Goal: Task Accomplishment & Management: Use online tool/utility

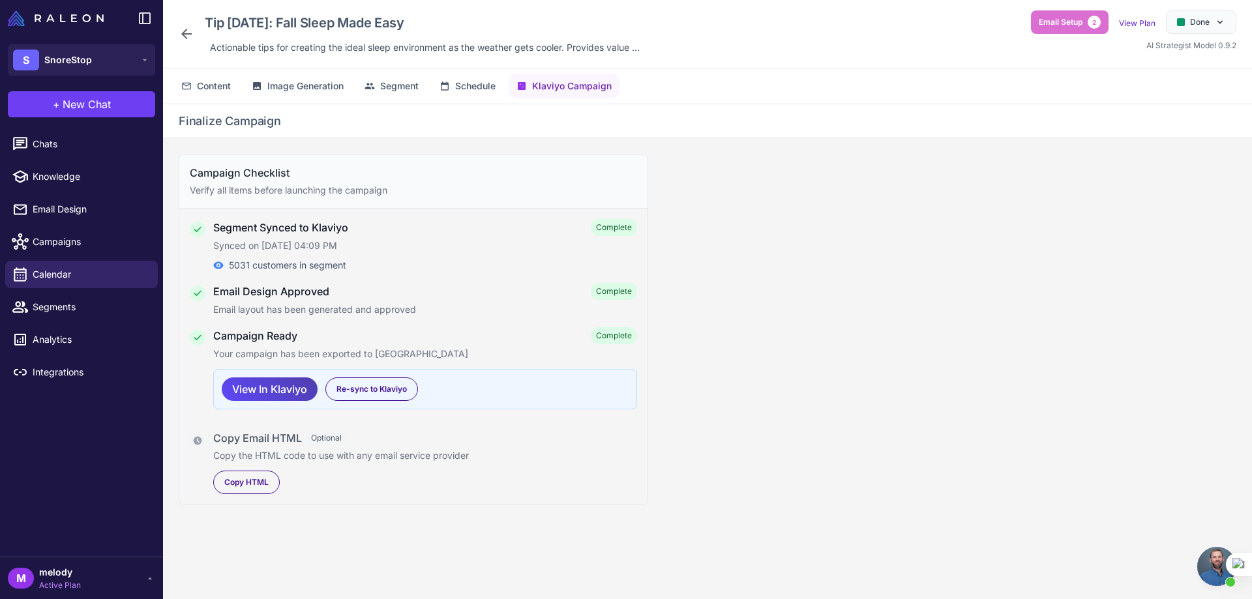
scroll to position [539, 0]
click at [185, 38] on icon at bounding box center [187, 34] width 16 height 16
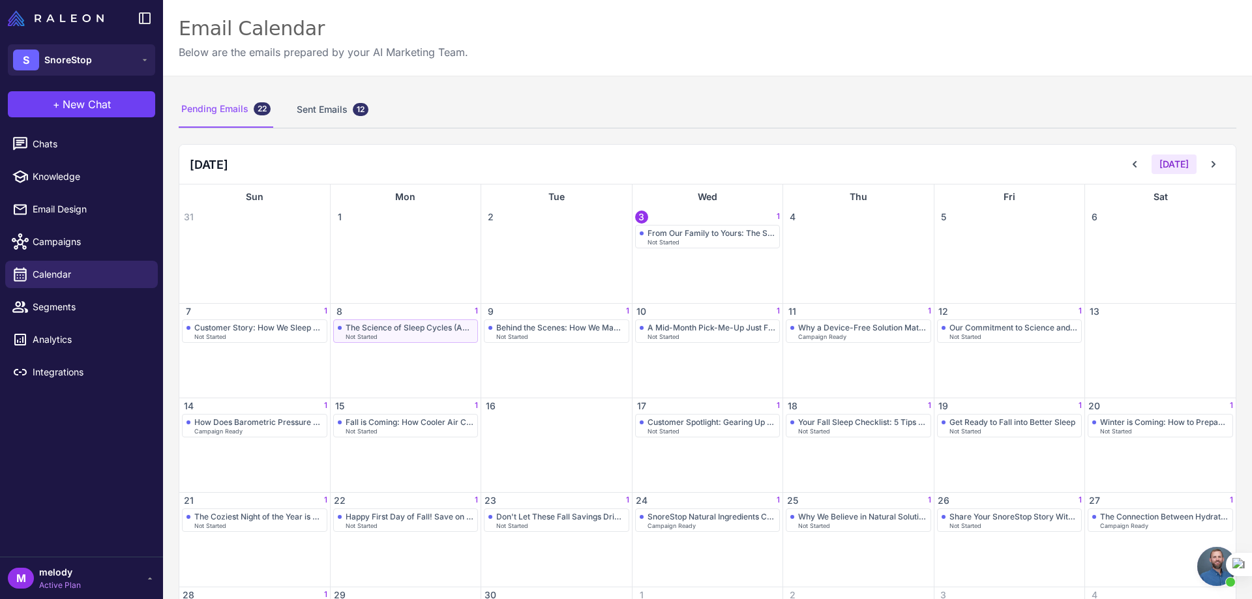
click at [361, 331] on div "The Science of Sleep Cycles (And Why They Matter)" at bounding box center [410, 328] width 128 height 10
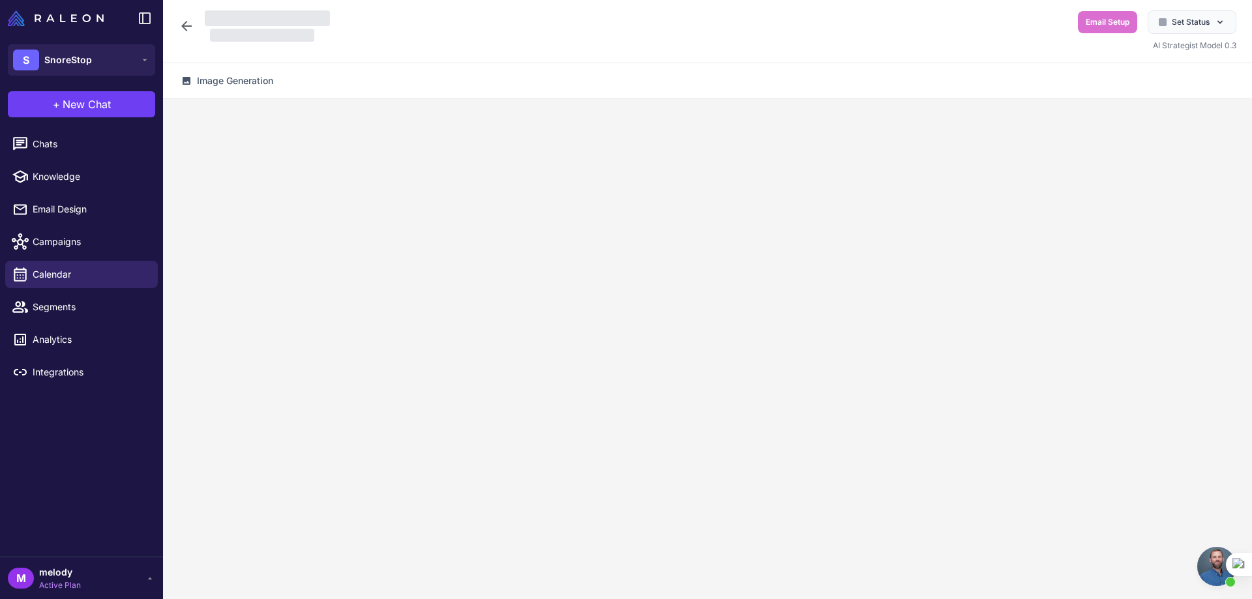
click at [361, 331] on div at bounding box center [707, 357] width 1089 height 516
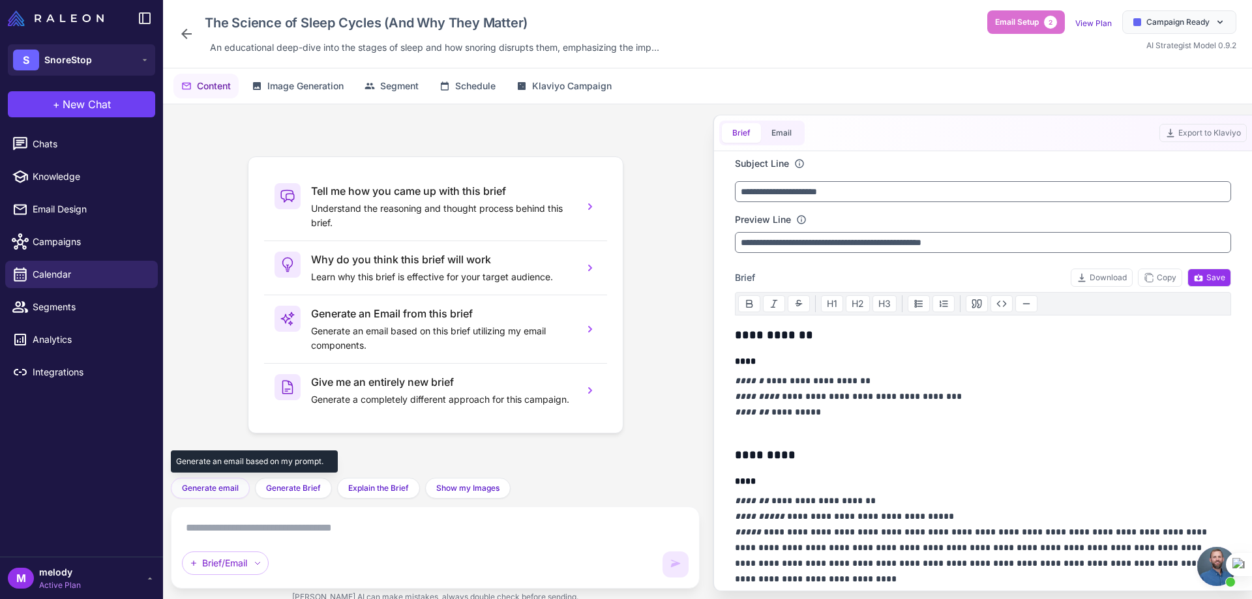
click at [228, 490] on span "Generate email" at bounding box center [210, 488] width 57 height 12
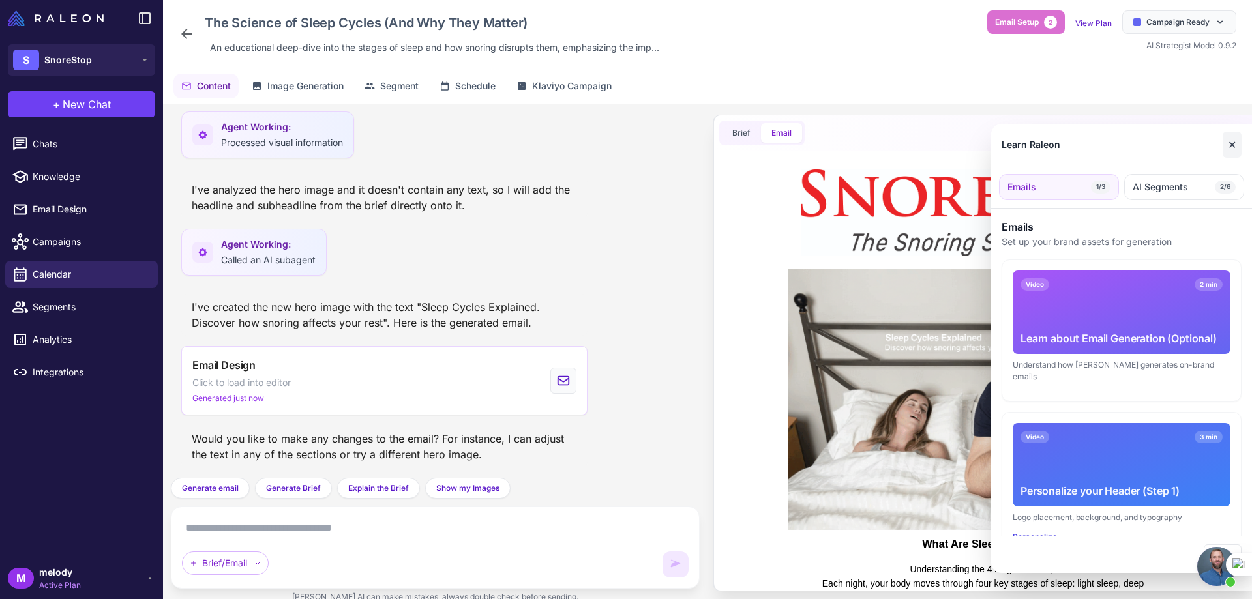
click at [1225, 139] on button "✕" at bounding box center [1232, 145] width 19 height 26
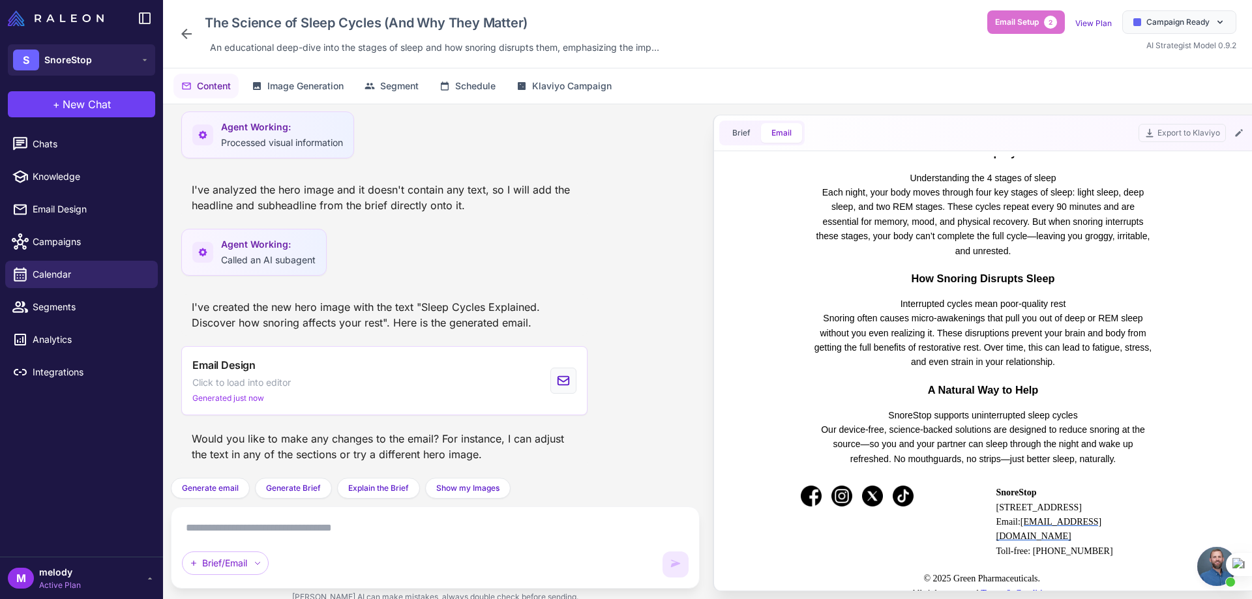
scroll to position [447, 0]
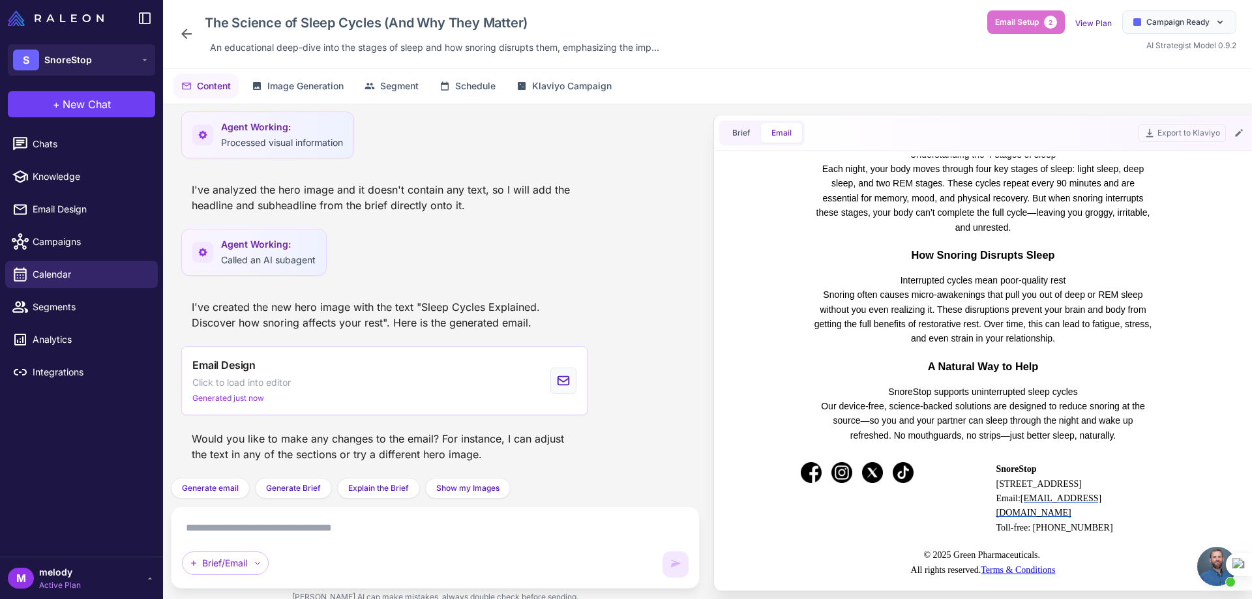
click at [317, 537] on textarea at bounding box center [435, 528] width 507 height 21
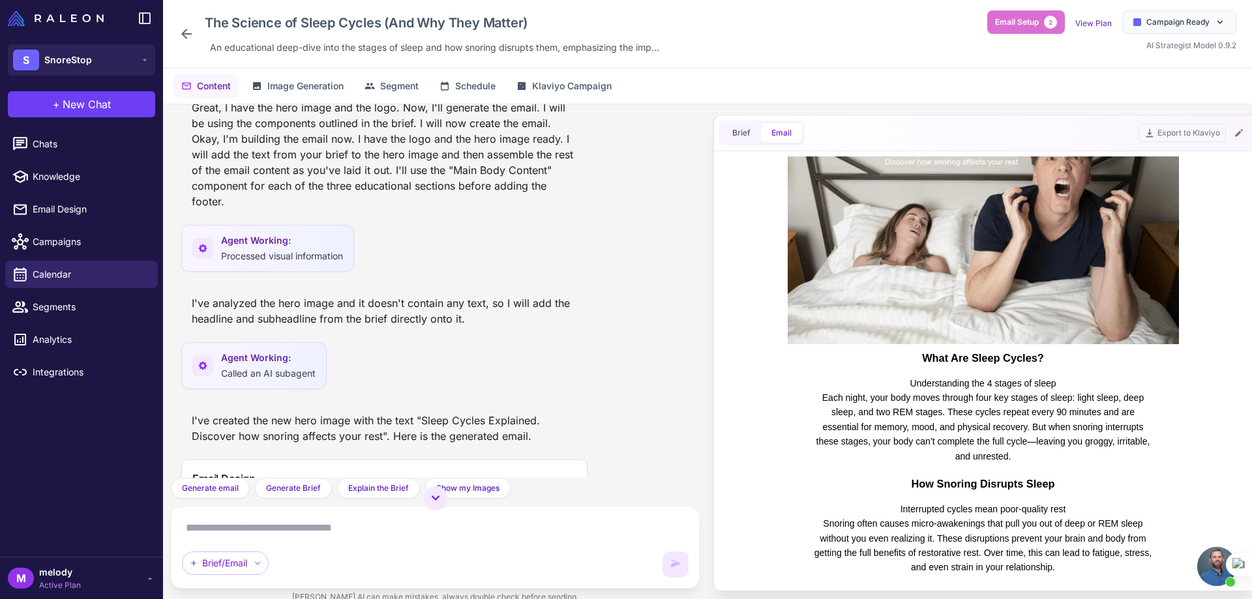
scroll to position [251, 0]
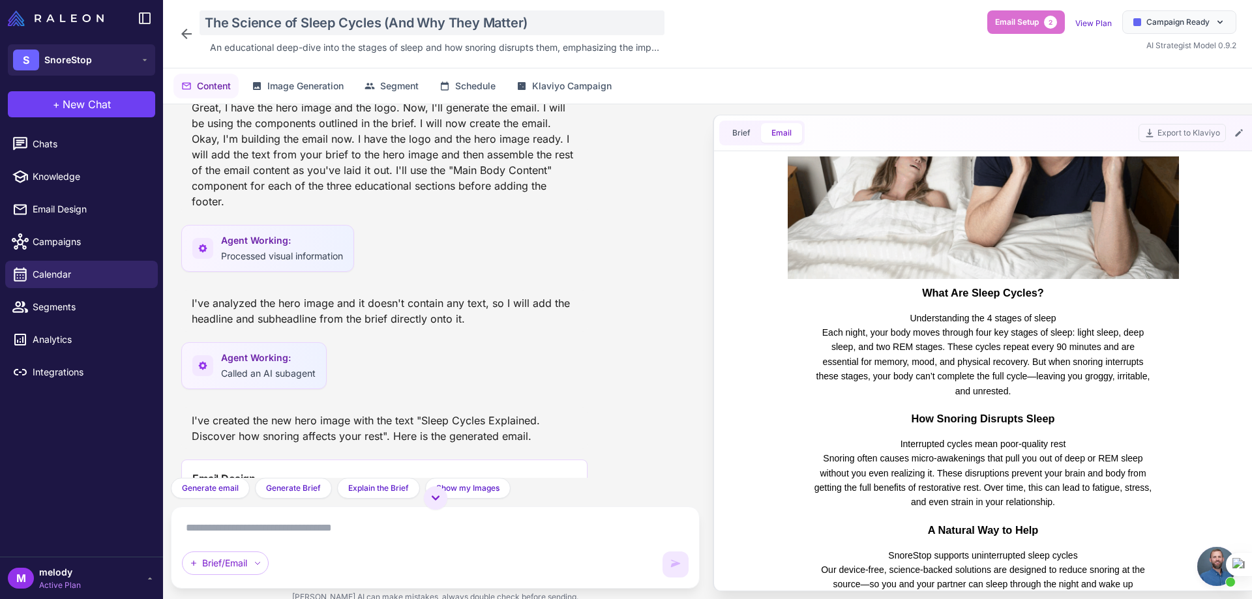
click at [334, 18] on div "The Science of Sleep Cycles (And Why They Matter)" at bounding box center [432, 22] width 465 height 25
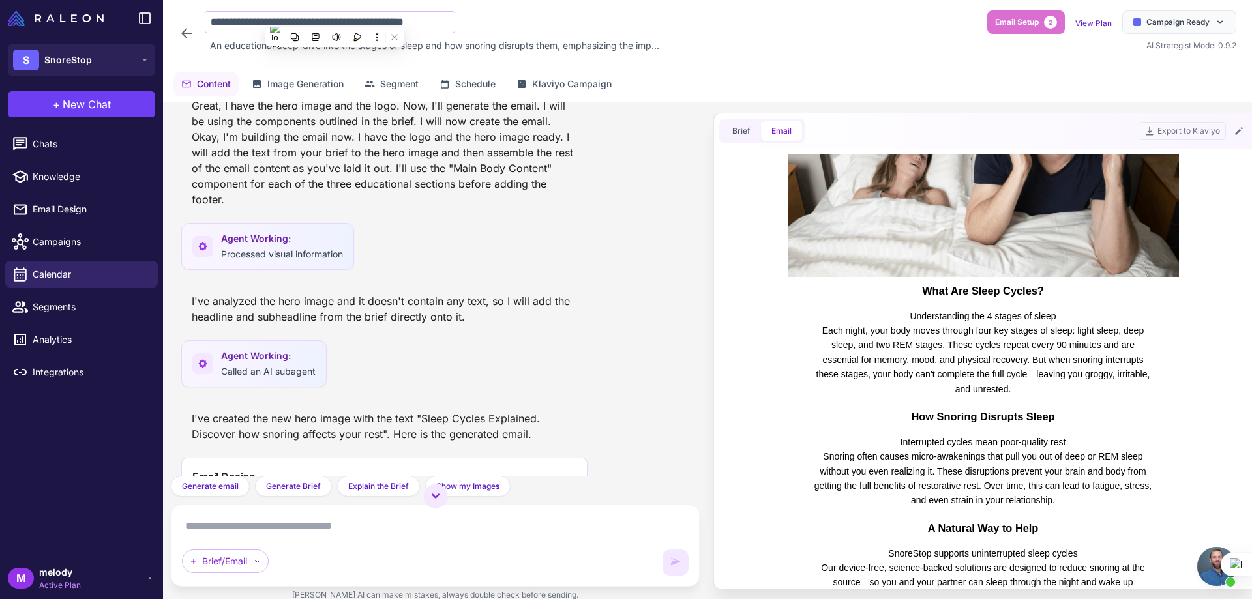
scroll to position [0, 25]
click at [263, 22] on input "**********" at bounding box center [330, 22] width 250 height 22
drag, startPoint x: 452, startPoint y: 23, endPoint x: 191, endPoint y: 14, distance: 261.6
click at [191, 14] on div "**********" at bounding box center [422, 32] width 486 height 45
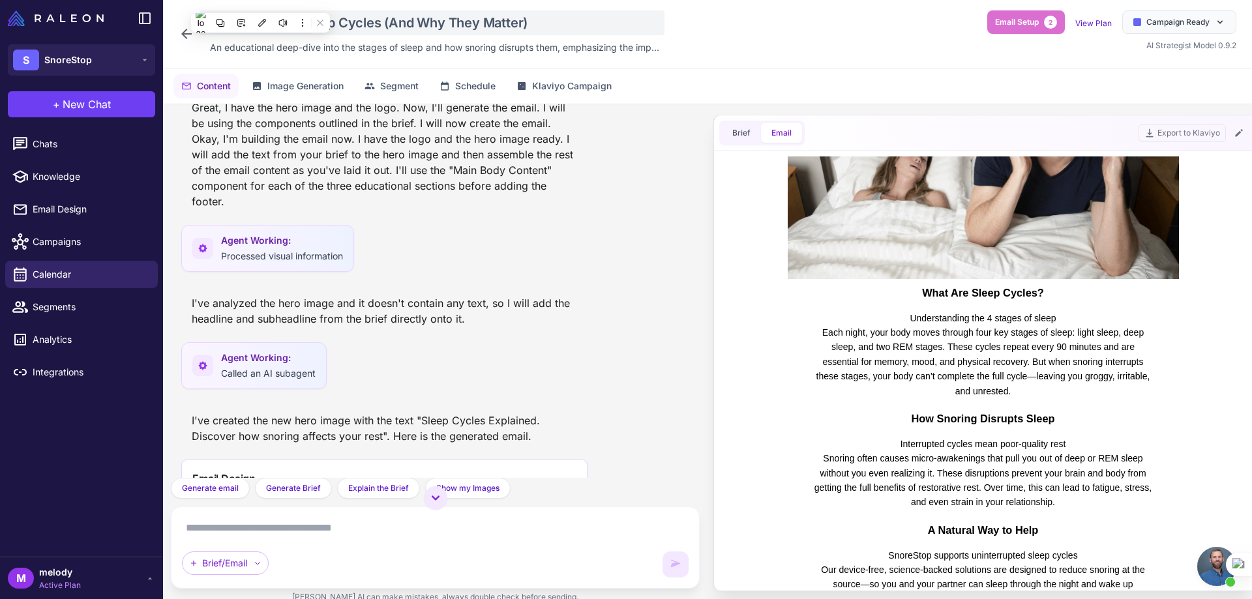
click at [454, 28] on div "The Science of Sleep Cycles (And Why They Matter)" at bounding box center [432, 22] width 465 height 25
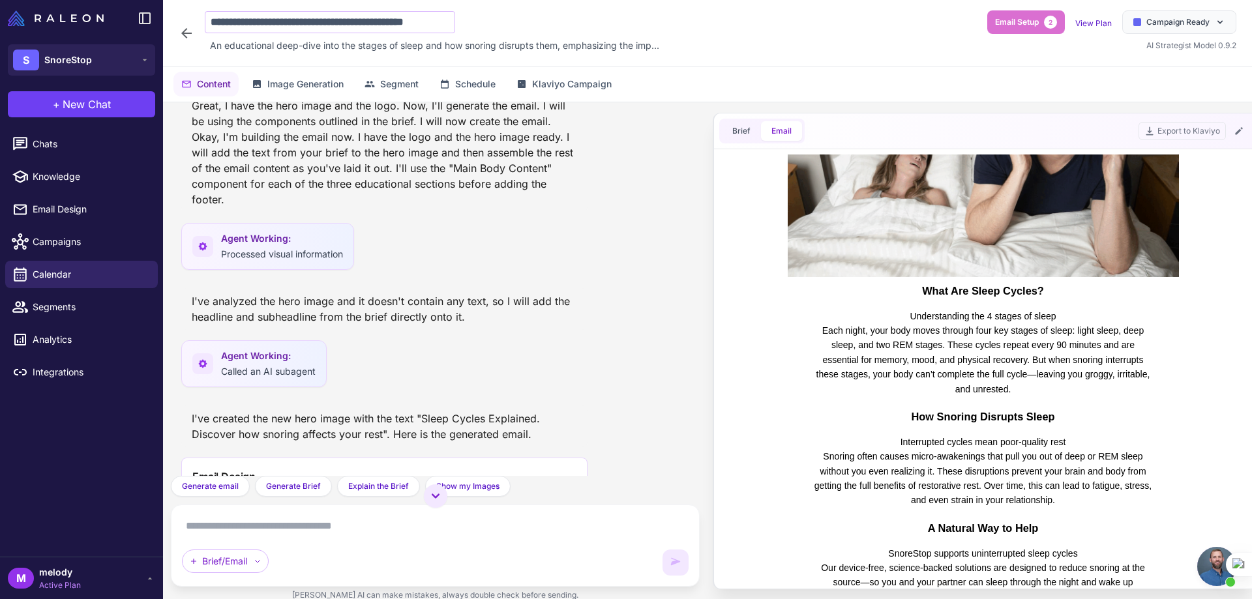
scroll to position [0, 25]
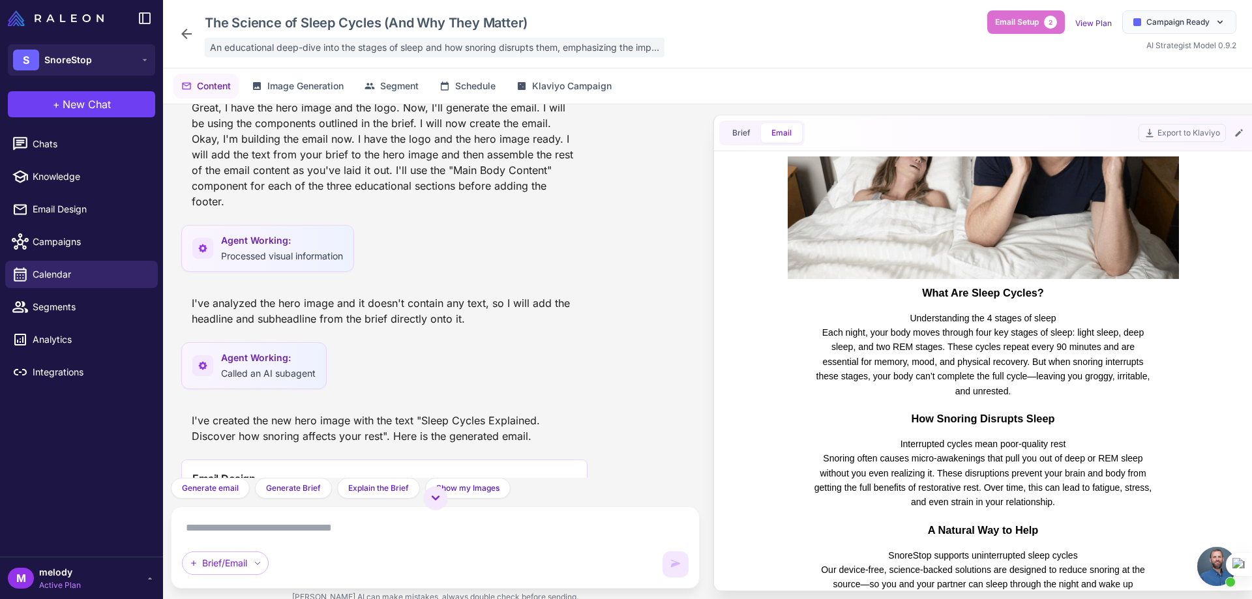
click at [269, 45] on span "An educational deep-dive into the stages of sleep and how snoring disrupts them…" at bounding box center [434, 47] width 449 height 14
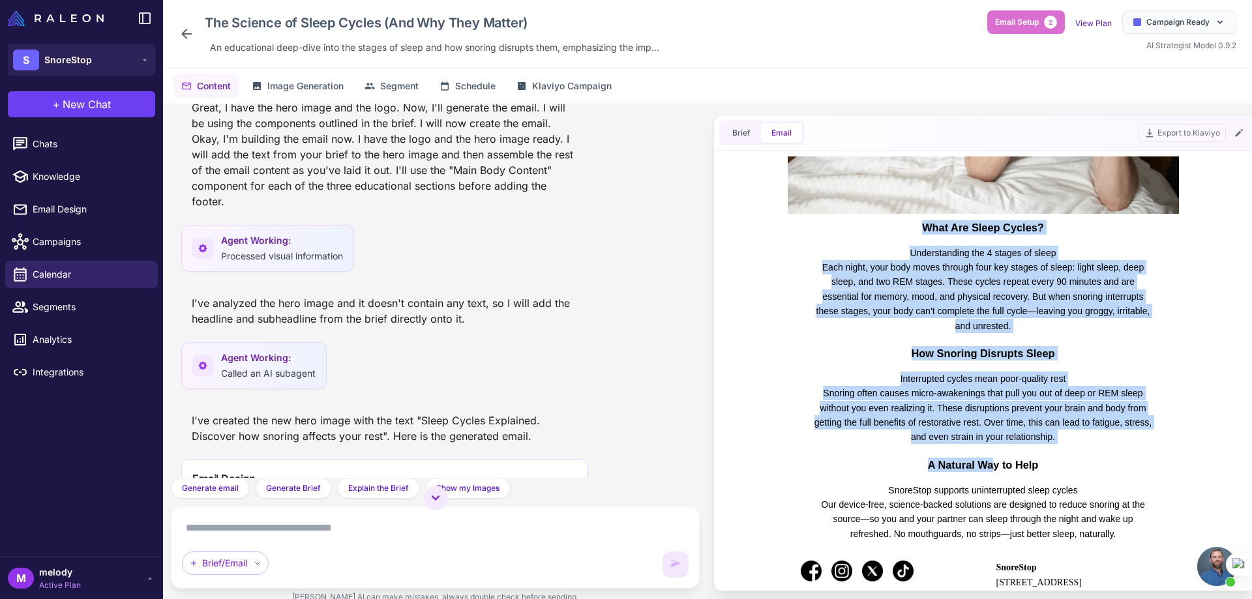
scroll to position [381, 0]
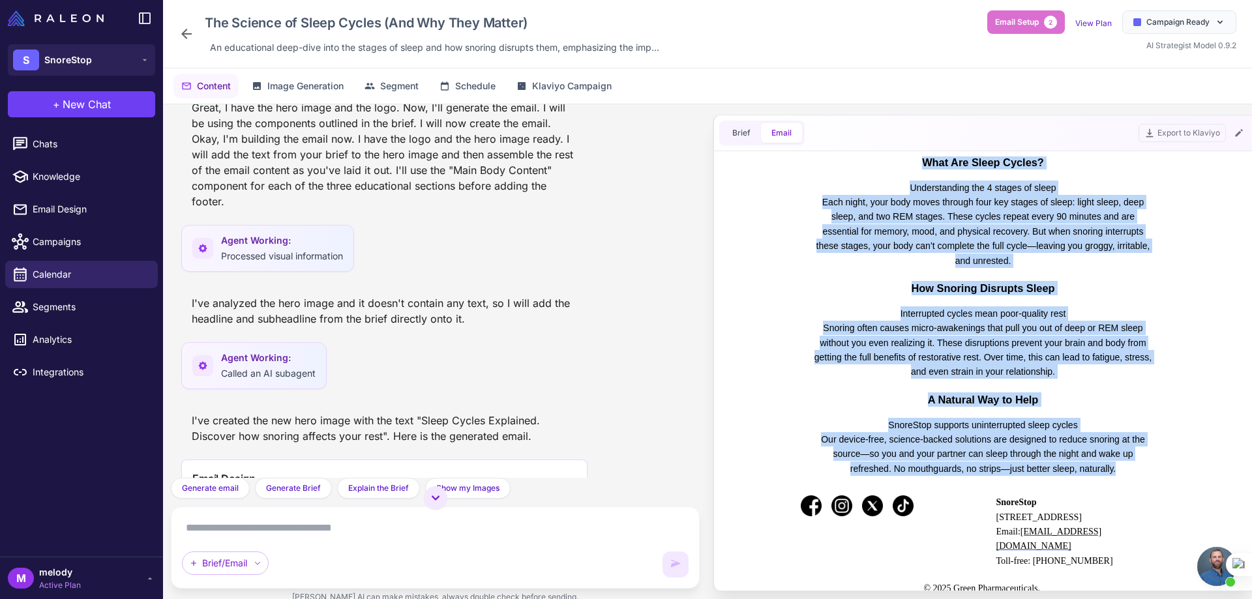
drag, startPoint x: 957, startPoint y: 355, endPoint x: 1132, endPoint y: 507, distance: 231.5
click at [1132, 507] on td "What Are Sleep Cycles? Understanding the 4 stages of sleep Each night, your bod…" at bounding box center [983, 199] width 496 height 849
copy td "Lore Ips Dolor Sitame? Consecteturad eli 3 seddoe te incid Utla etdol, magn ali…"
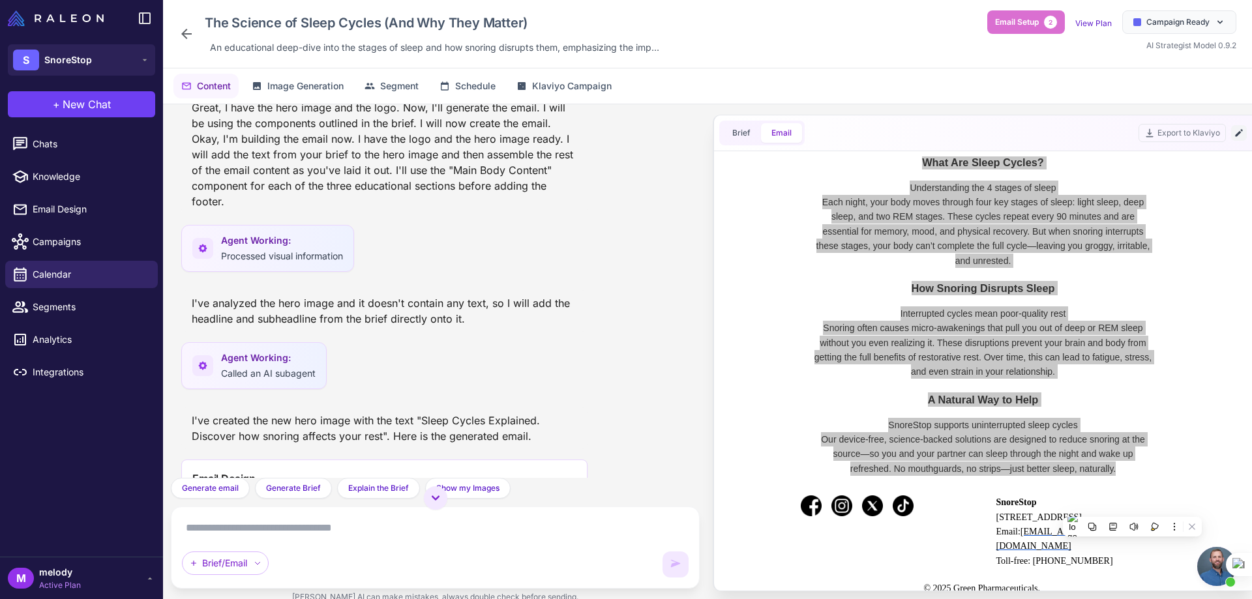
click at [1238, 136] on icon at bounding box center [1238, 132] width 7 height 7
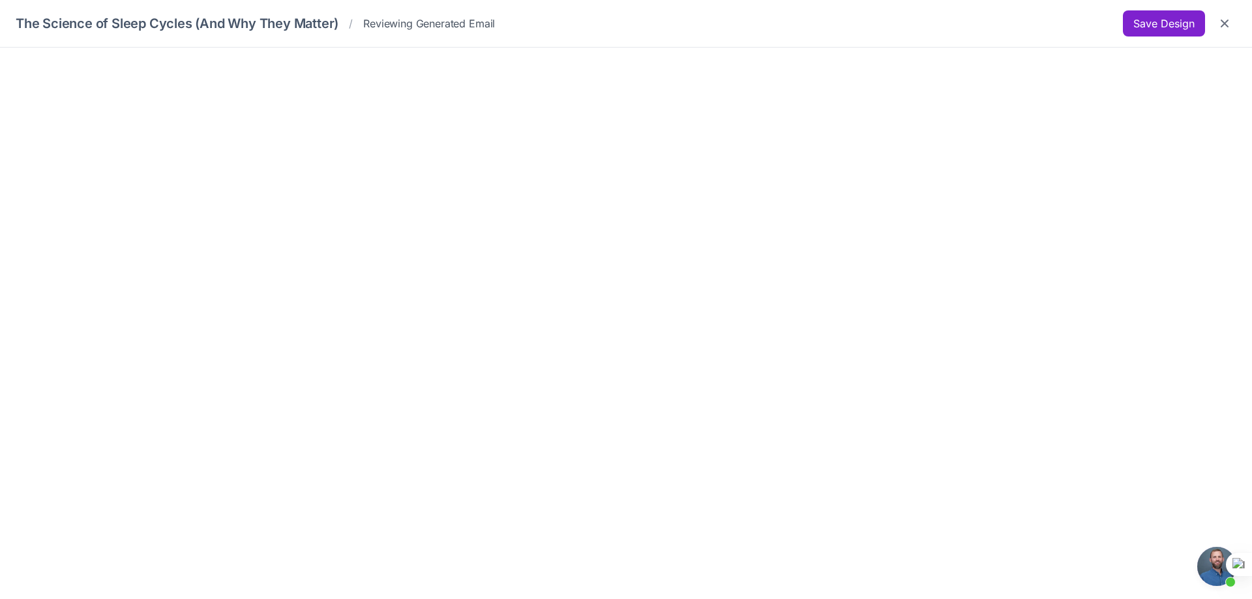
click at [1168, 33] on button "Save Design" at bounding box center [1164, 23] width 82 height 26
click at [1144, 25] on button "Save Design" at bounding box center [1164, 23] width 82 height 26
click at [1223, 25] on icon "Close" at bounding box center [1225, 24] width 8 height 8
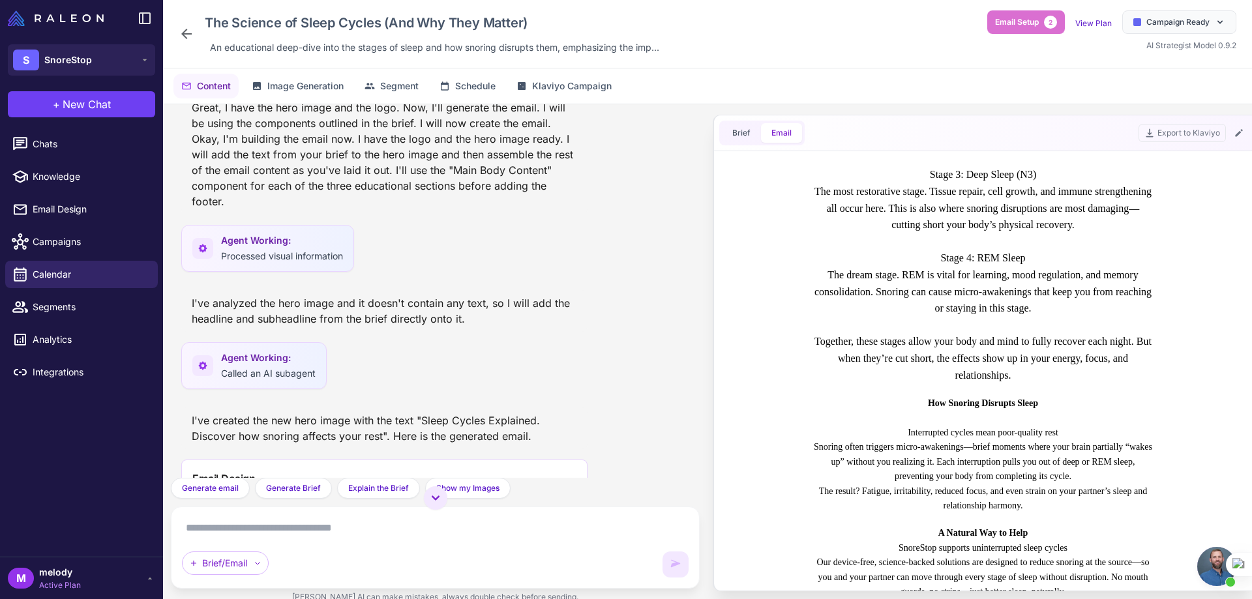
scroll to position [782, 0]
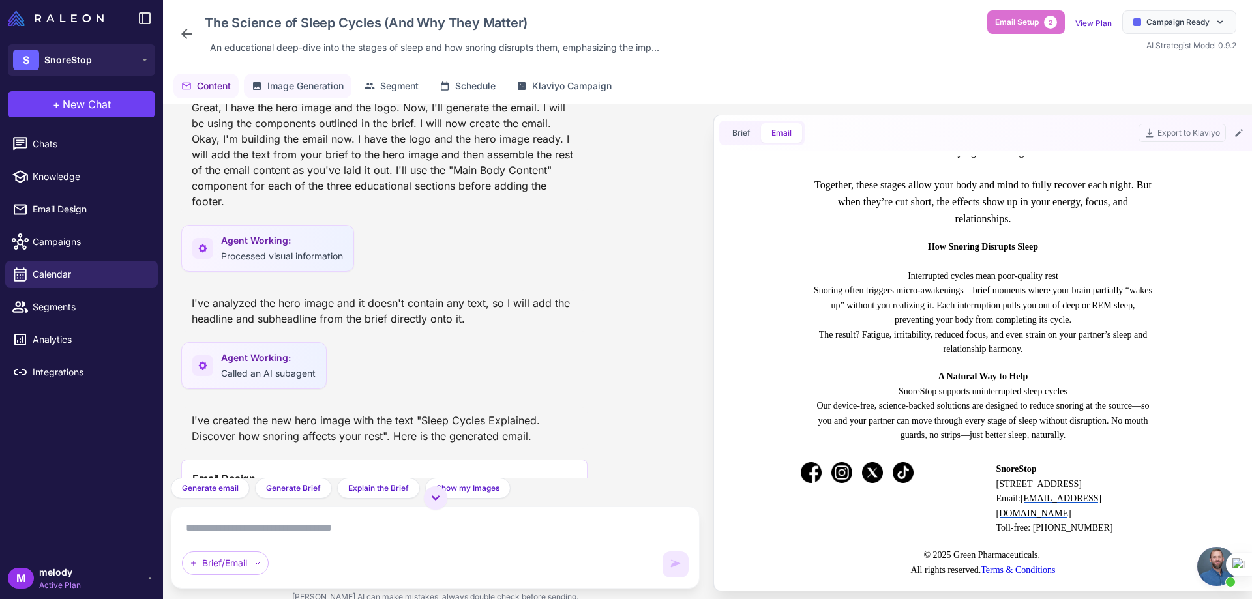
click at [310, 82] on span "Image Generation" at bounding box center [305, 86] width 76 height 14
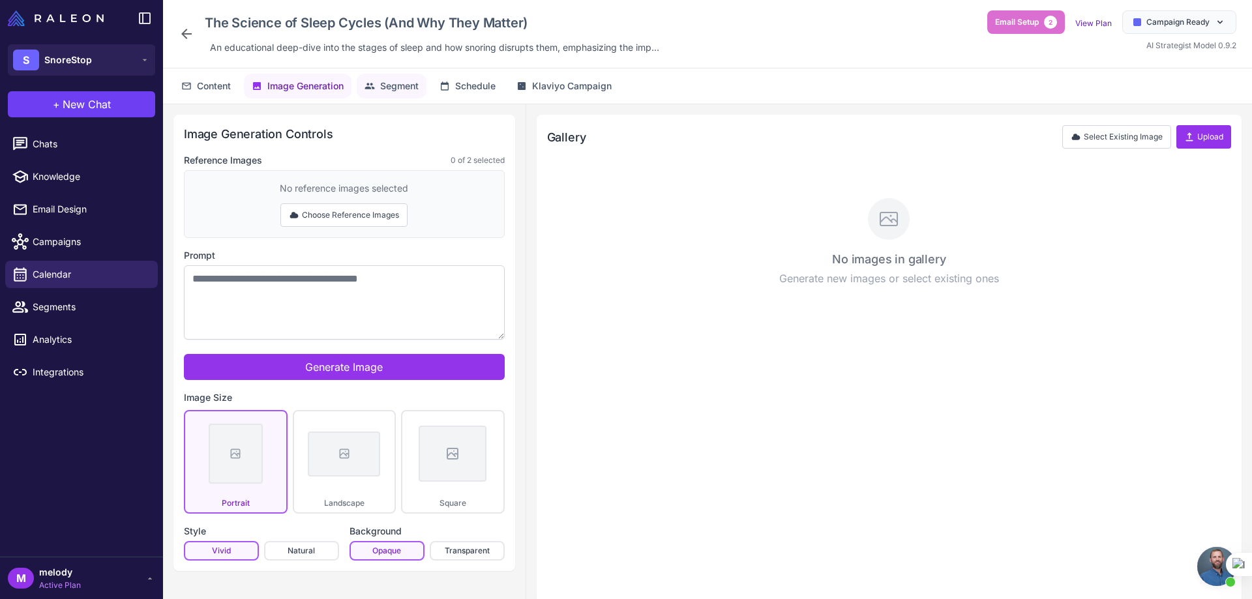
click at [383, 84] on span "Segment" at bounding box center [399, 86] width 38 height 14
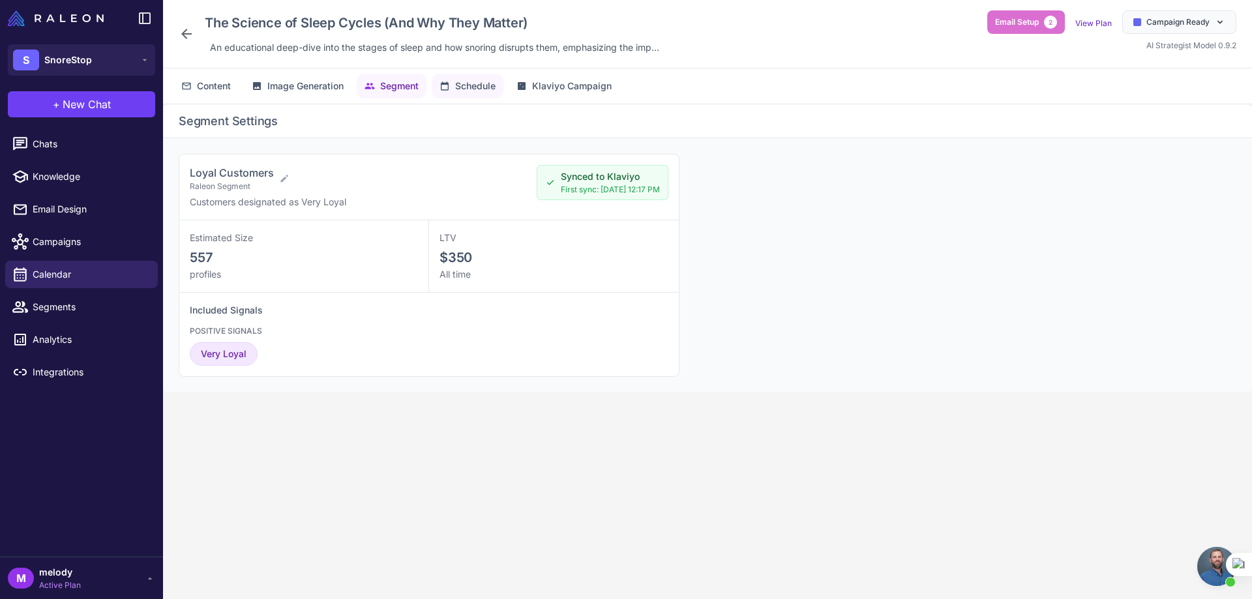
click at [459, 85] on span "Schedule" at bounding box center [475, 86] width 40 height 14
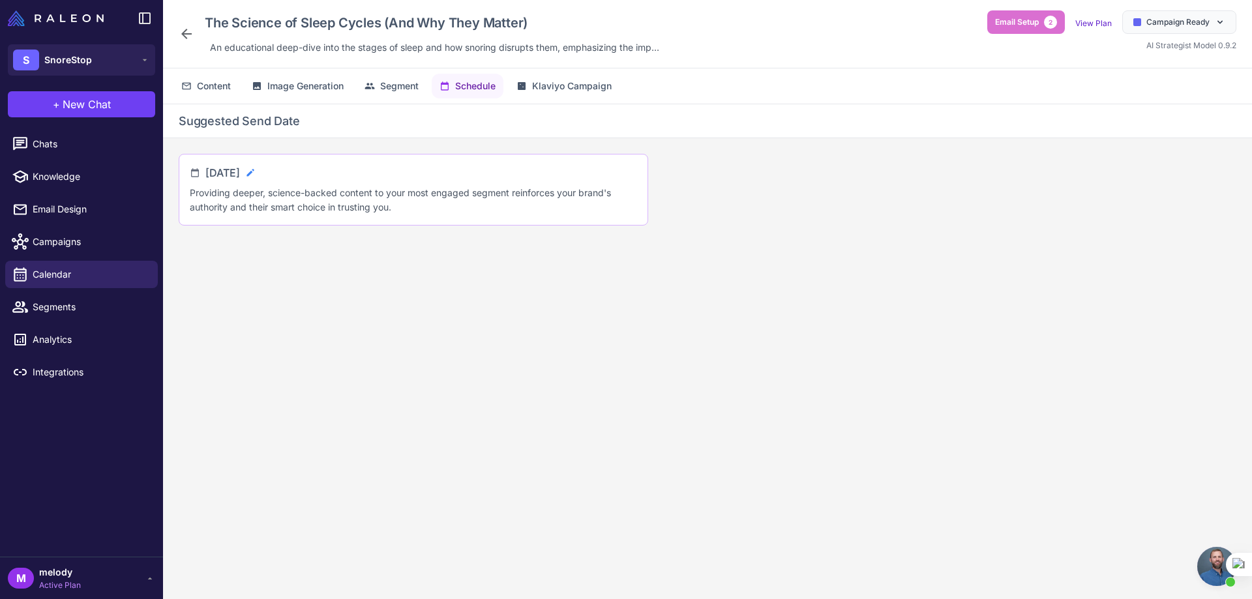
click at [254, 170] on icon at bounding box center [249, 172] width 7 height 7
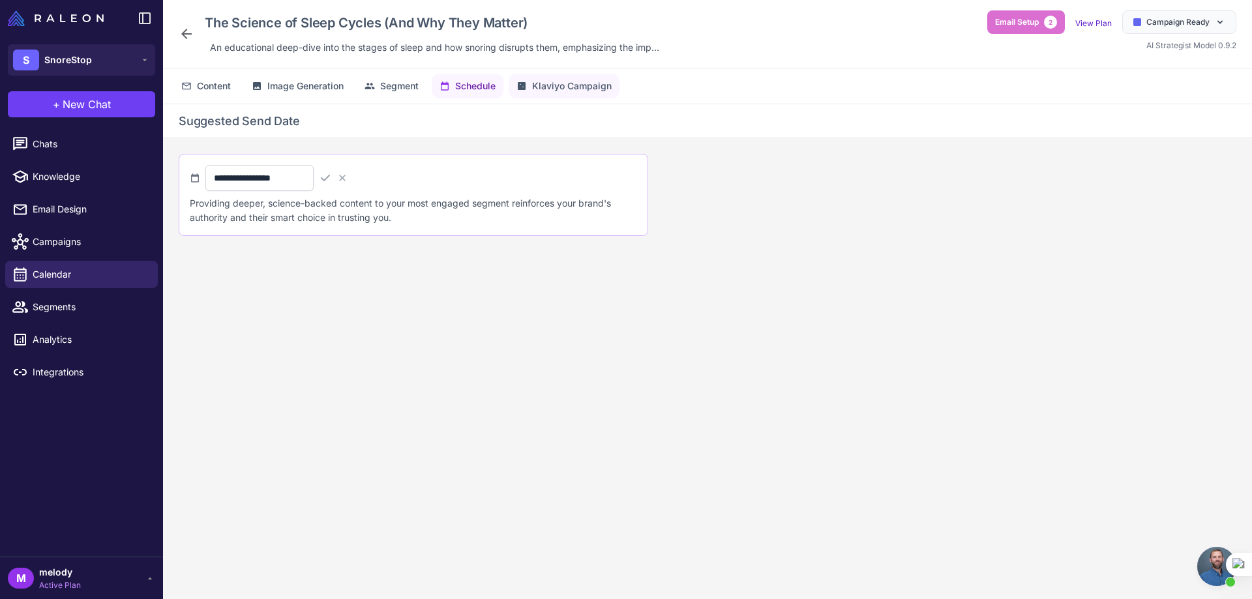
click at [542, 93] on button "Klaviyo Campaign" at bounding box center [564, 86] width 111 height 25
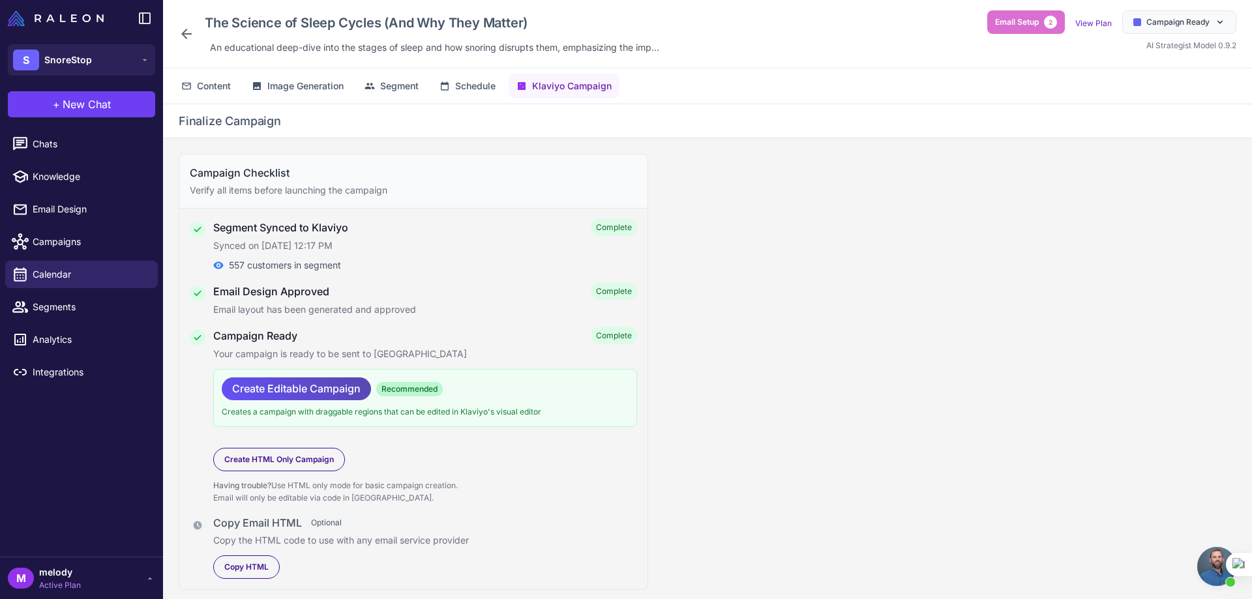
click at [261, 390] on span "Create Editable Campaign" at bounding box center [296, 389] width 128 height 23
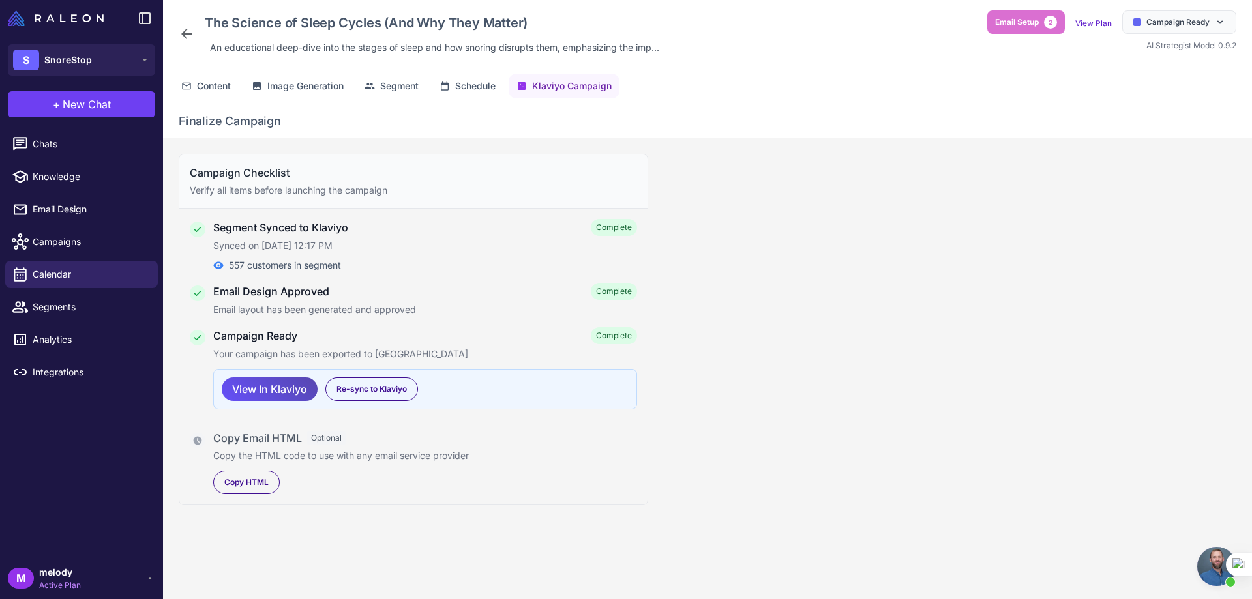
click at [264, 396] on span "View In Klaviyo" at bounding box center [269, 389] width 75 height 23
